Goal: Check status: Check status

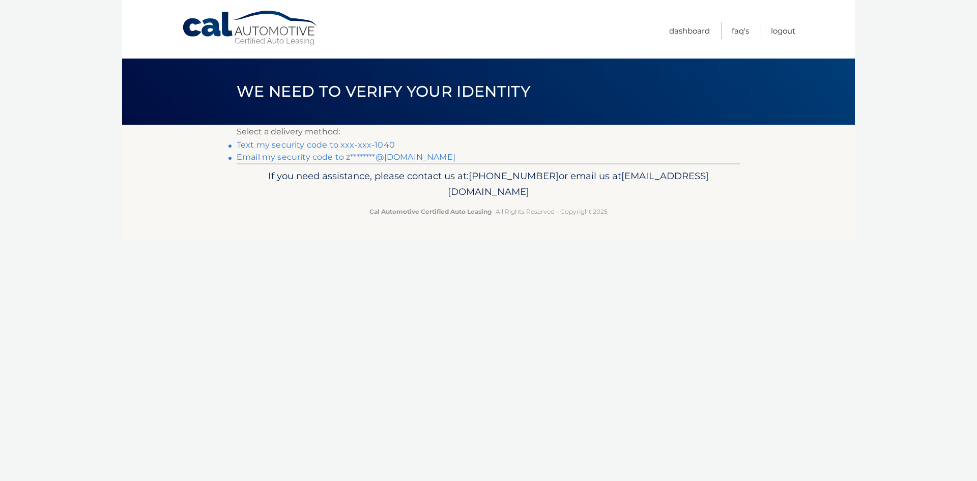
click at [385, 144] on link "Text my security code to xxx-xxx-1040" at bounding box center [316, 145] width 158 height 10
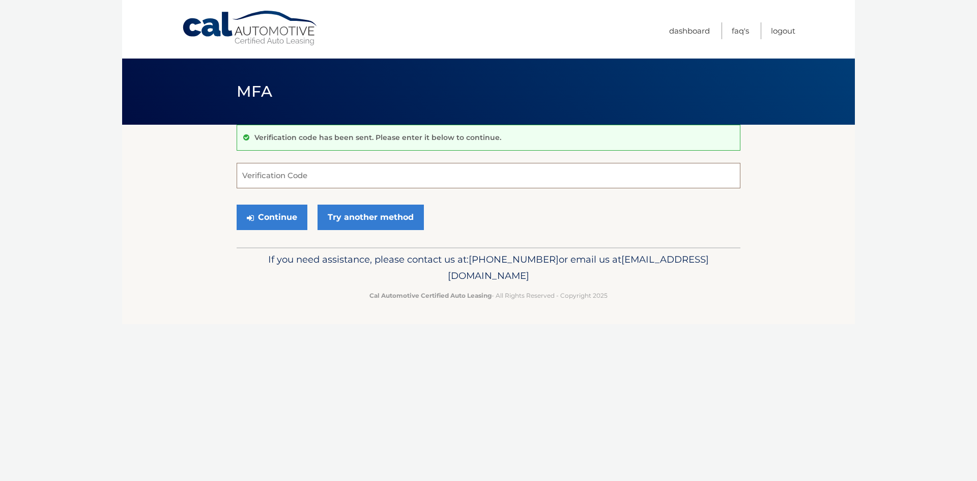
click at [358, 175] on input "Verification Code" at bounding box center [489, 175] width 504 height 25
type input "722331"
click at [237, 205] on button "Continue" at bounding box center [272, 217] width 71 height 25
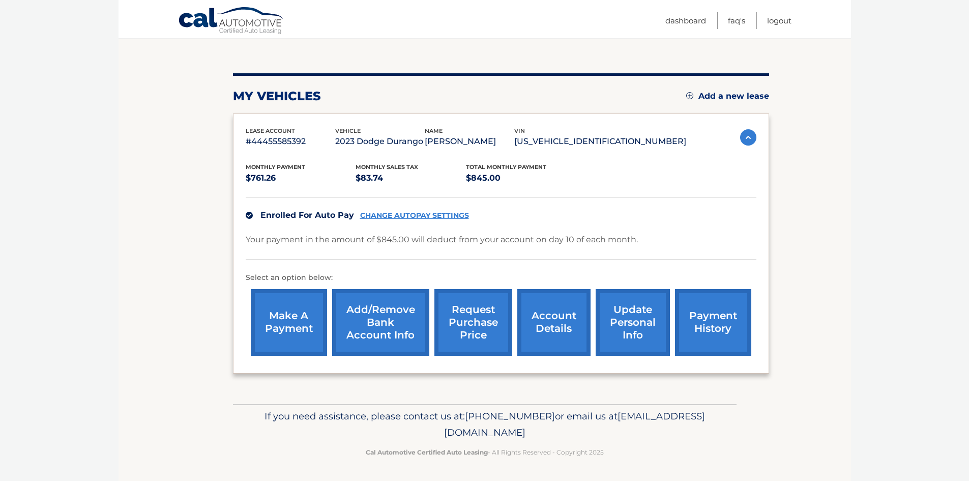
scroll to position [104, 0]
click at [454, 314] on link "request purchase price" at bounding box center [474, 322] width 78 height 67
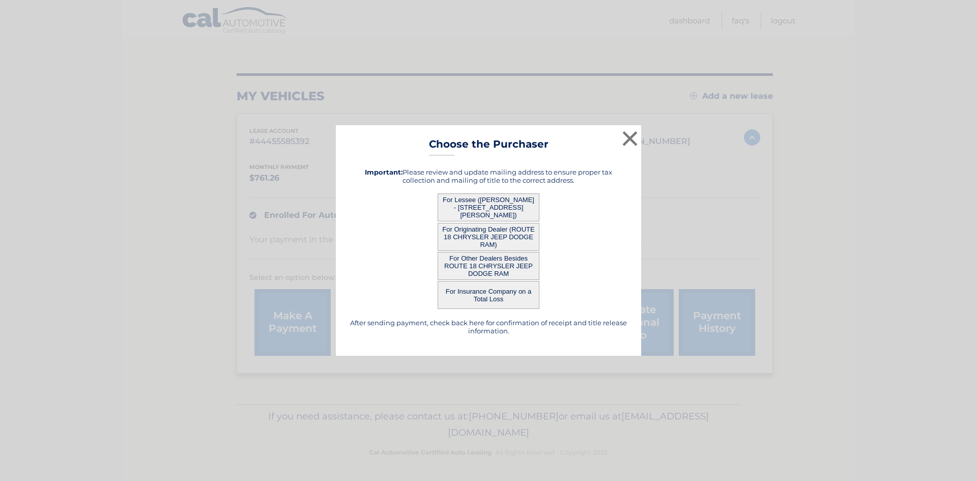
click at [499, 202] on button "For Lessee ([PERSON_NAME] - [STREET_ADDRESS][PERSON_NAME])" at bounding box center [489, 207] width 102 height 28
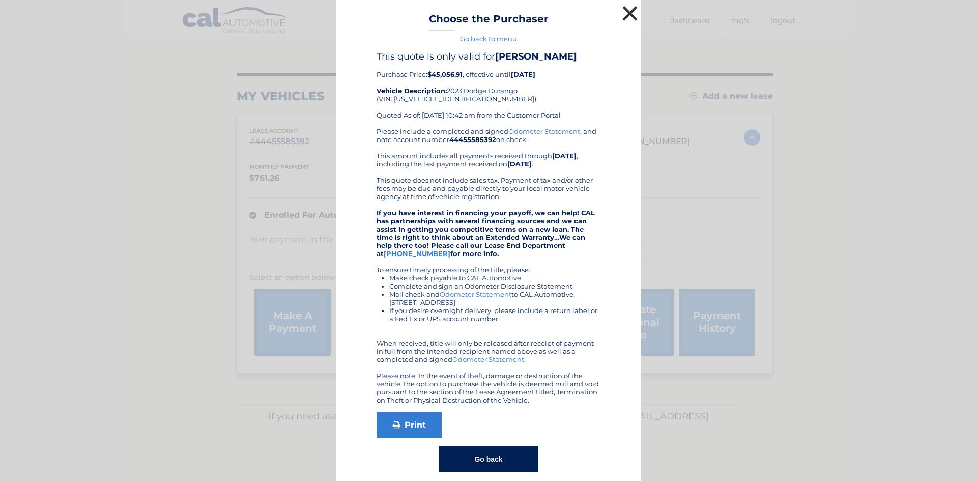
click at [626, 12] on button "×" at bounding box center [630, 13] width 20 height 20
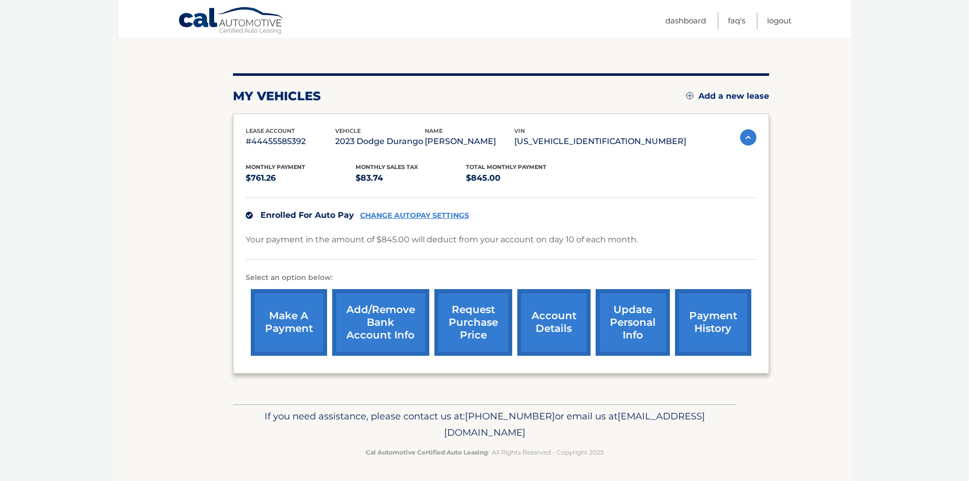
click at [463, 314] on link "request purchase price" at bounding box center [474, 322] width 78 height 67
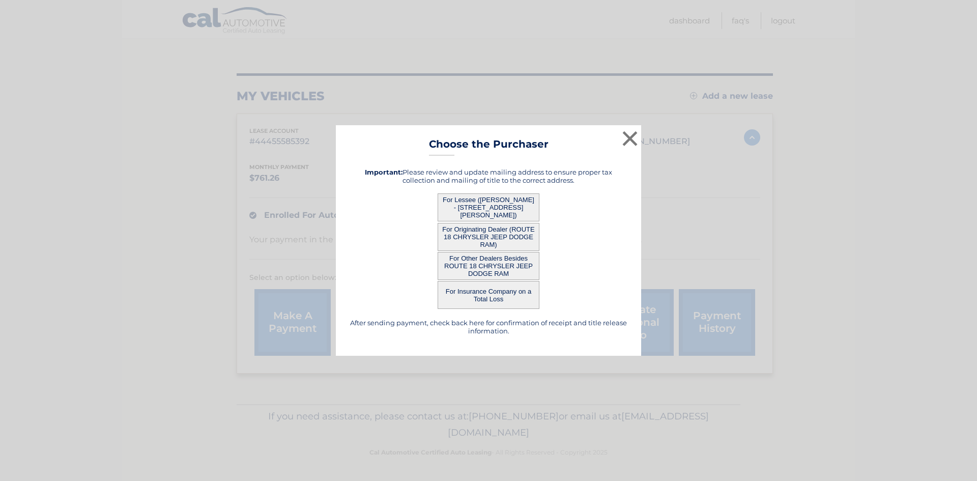
click at [516, 227] on button "For Originating Dealer (ROUTE 18 CHRYSLER JEEP DODGE RAM)" at bounding box center [489, 237] width 102 height 28
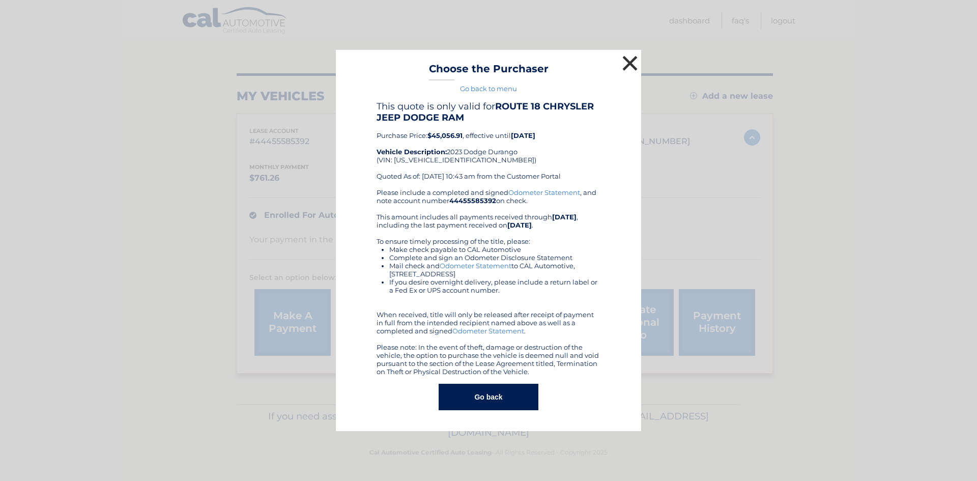
click at [622, 56] on button "×" at bounding box center [630, 63] width 20 height 20
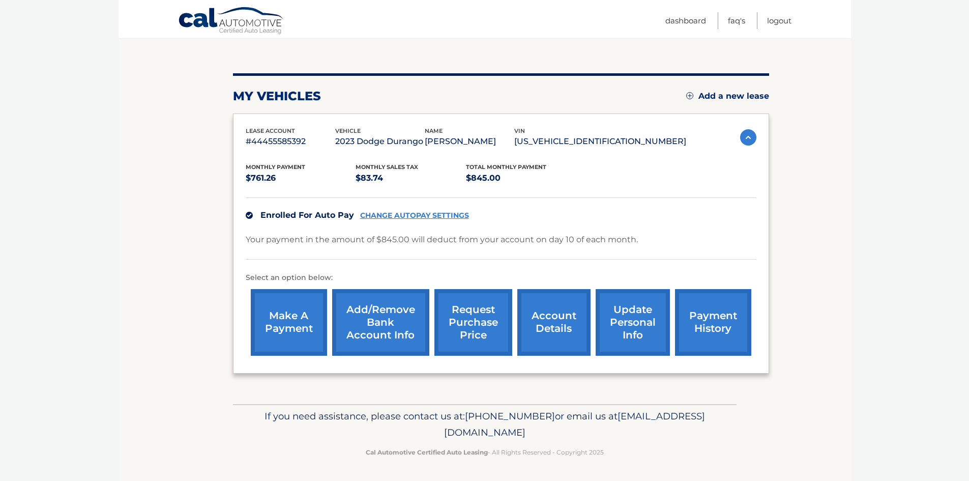
click at [484, 326] on link "request purchase price" at bounding box center [474, 322] width 78 height 67
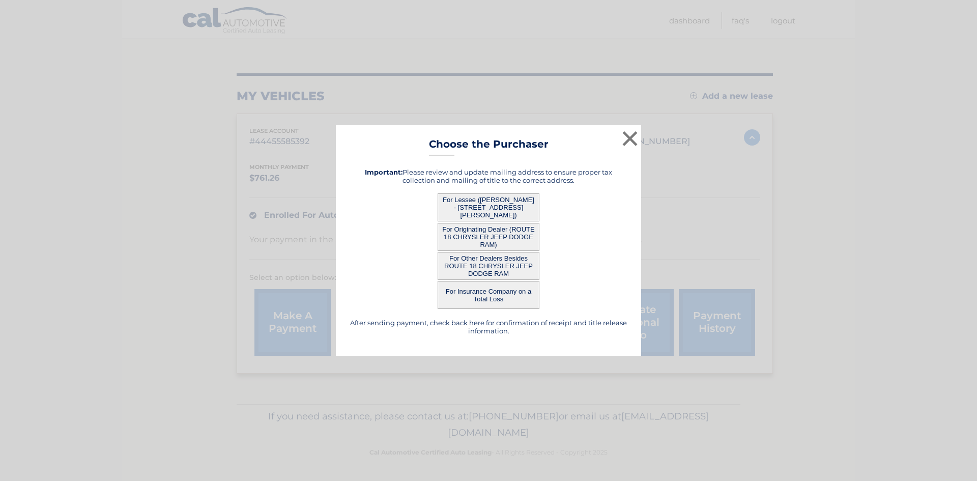
click at [499, 269] on button "For Other Dealers Besides ROUTE 18 CHRYSLER JEEP DODGE RAM" at bounding box center [489, 266] width 102 height 28
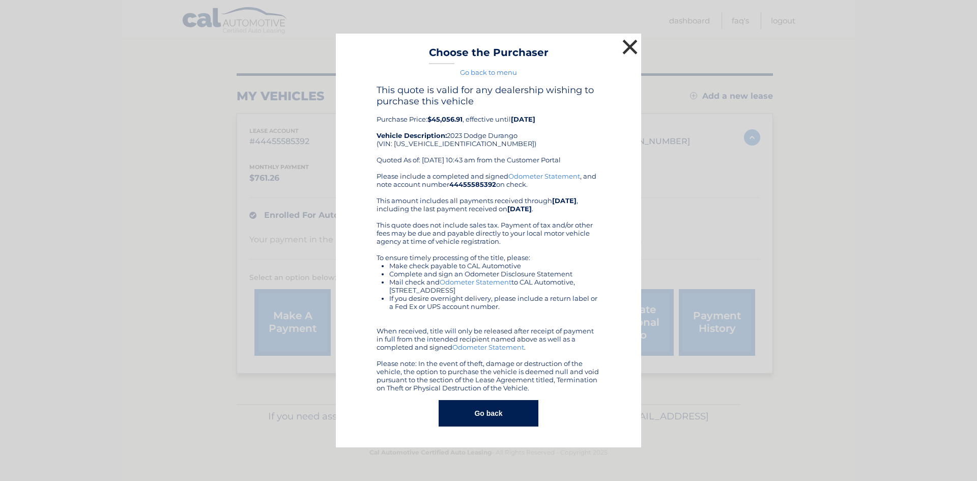
click at [631, 42] on button "×" at bounding box center [630, 47] width 20 height 20
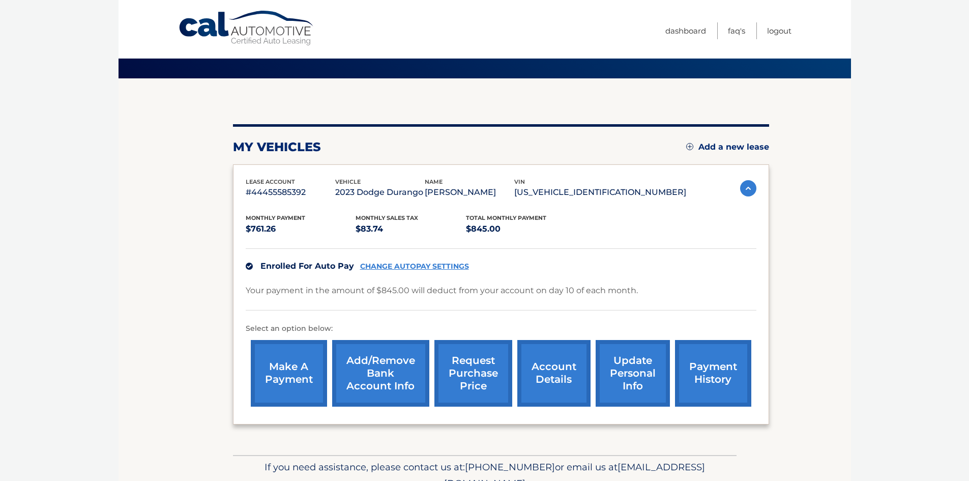
scroll to position [0, 0]
